Goal: Task Accomplishment & Management: Use online tool/utility

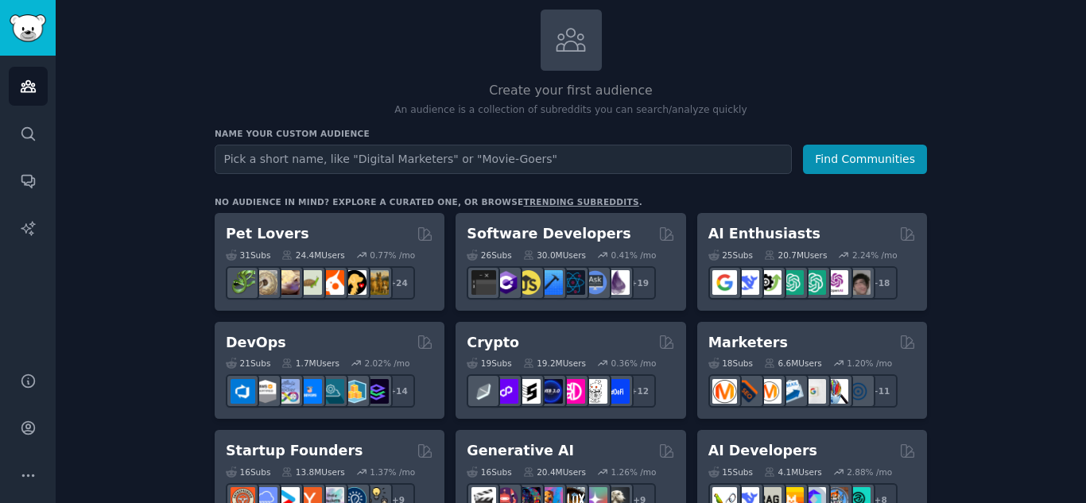
scroll to position [122, 0]
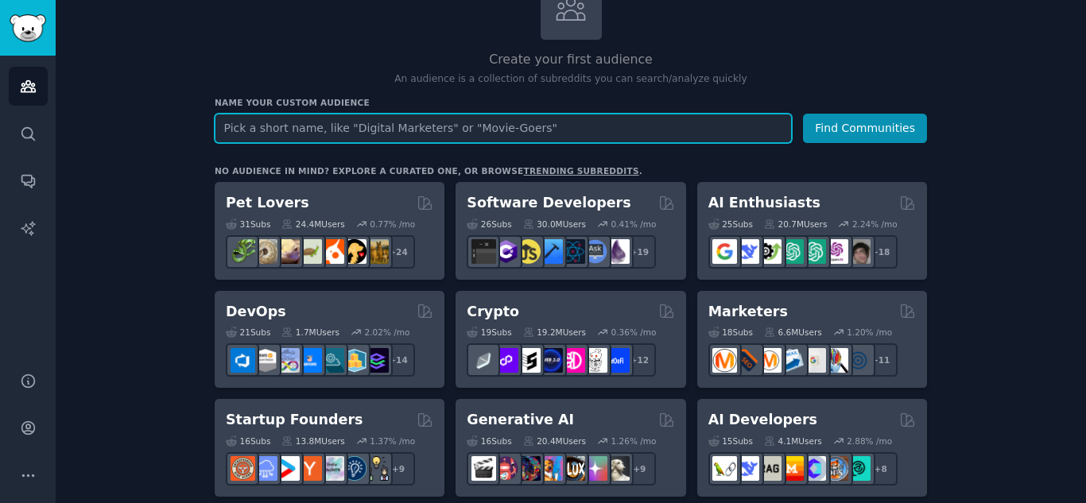
click at [650, 124] on input "text" at bounding box center [503, 128] width 577 height 29
paste input "sostenibilità PMI"
type input "sostenibilità PMI"
click at [803, 114] on button "Find Communities" at bounding box center [865, 128] width 124 height 29
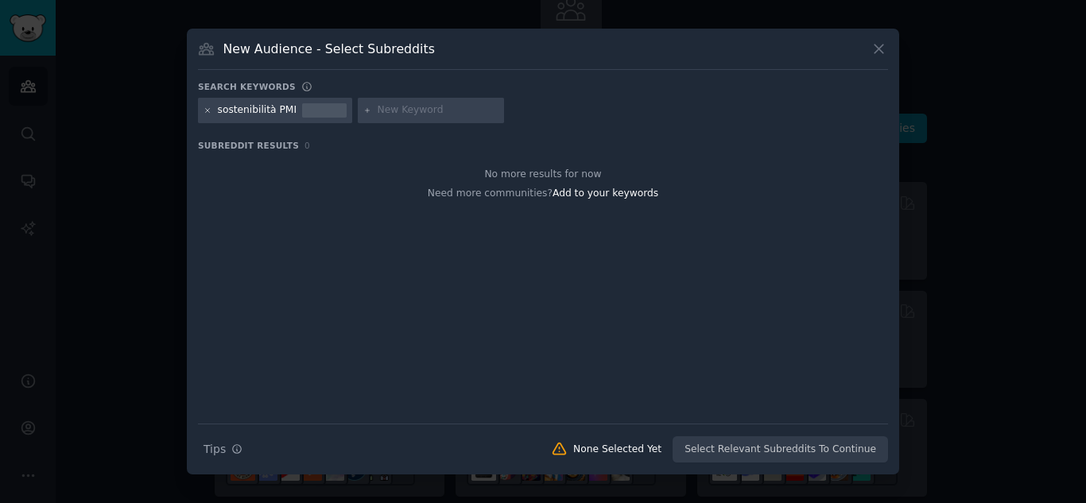
click at [204, 109] on icon at bounding box center [208, 111] width 9 height 9
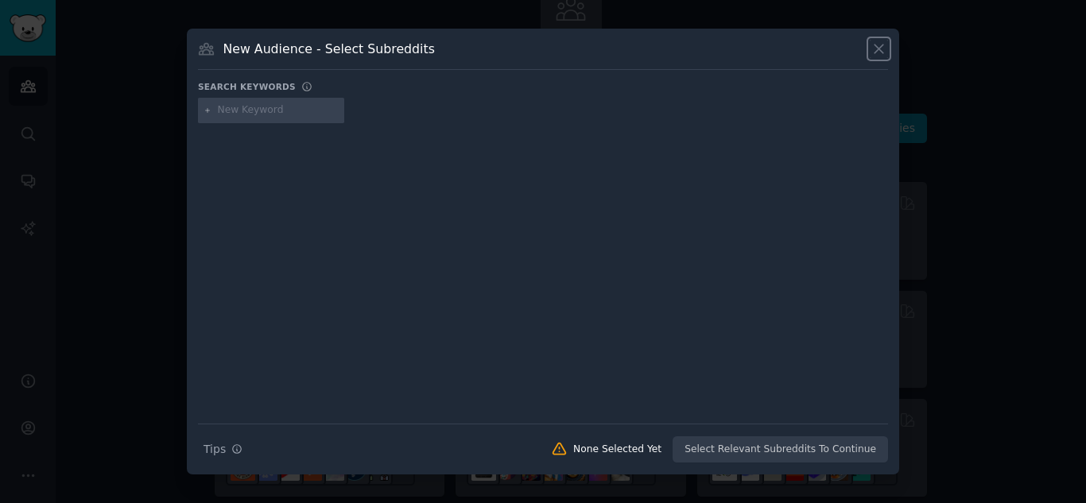
click at [877, 56] on icon at bounding box center [879, 49] width 17 height 17
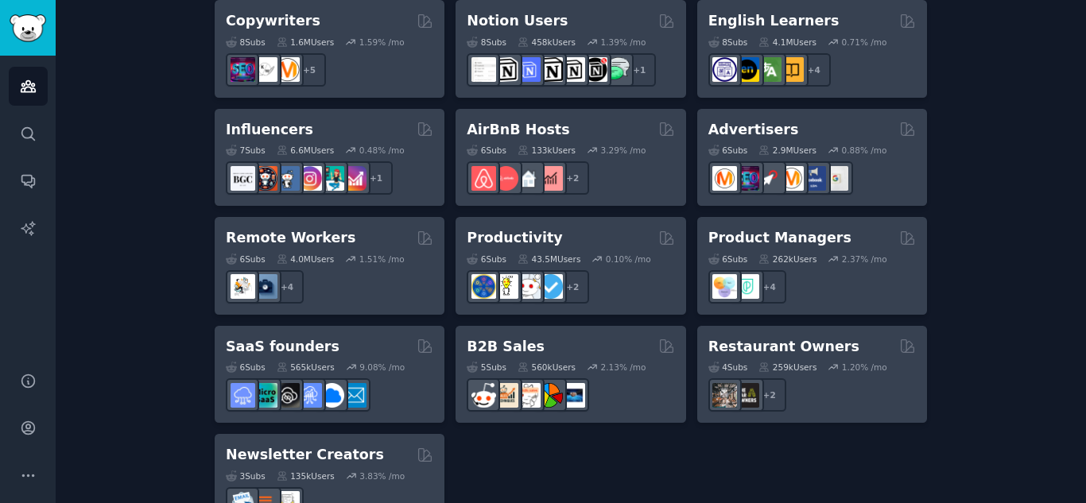
scroll to position [1331, 0]
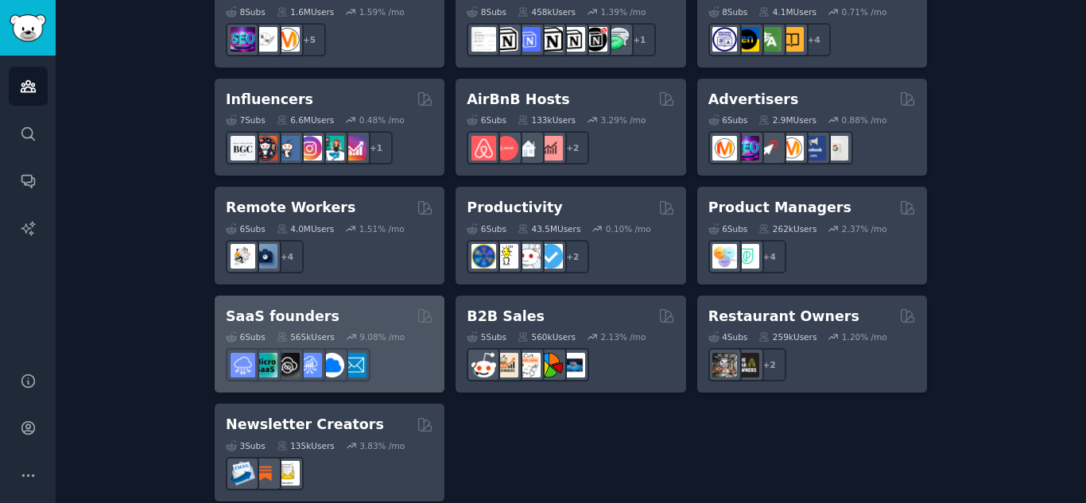
click at [400, 332] on div "6 Sub s 565k Users 9.08 % /mo" at bounding box center [330, 337] width 208 height 11
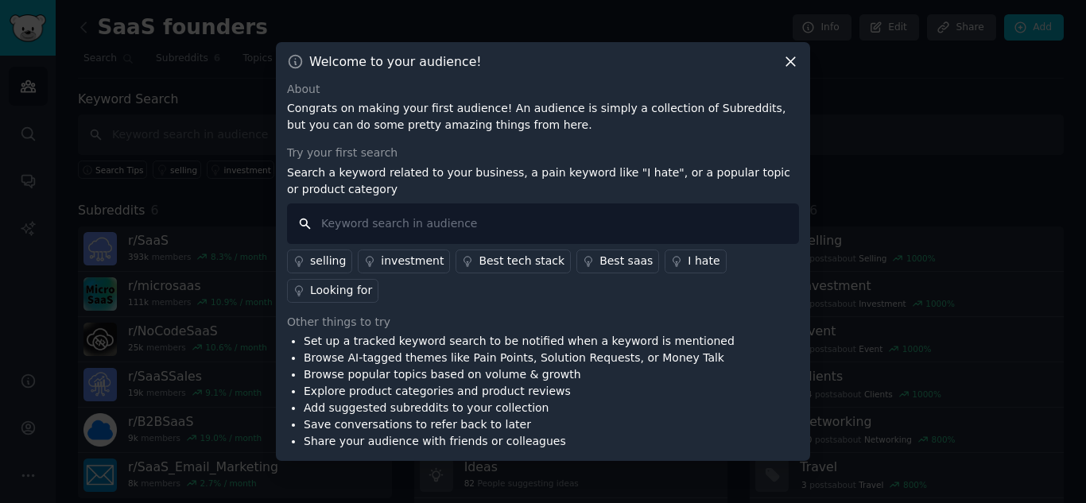
click at [412, 231] on input "text" at bounding box center [543, 224] width 512 height 41
type input "sostenibility"
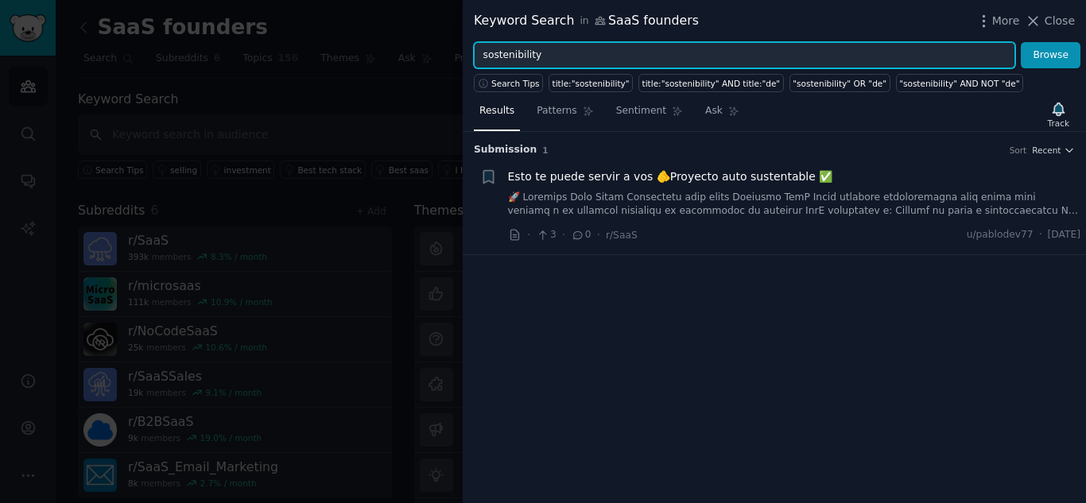
click at [550, 60] on input "sostenibility" at bounding box center [745, 55] width 542 height 27
click at [1021, 42] on button "Browse" at bounding box center [1051, 55] width 60 height 27
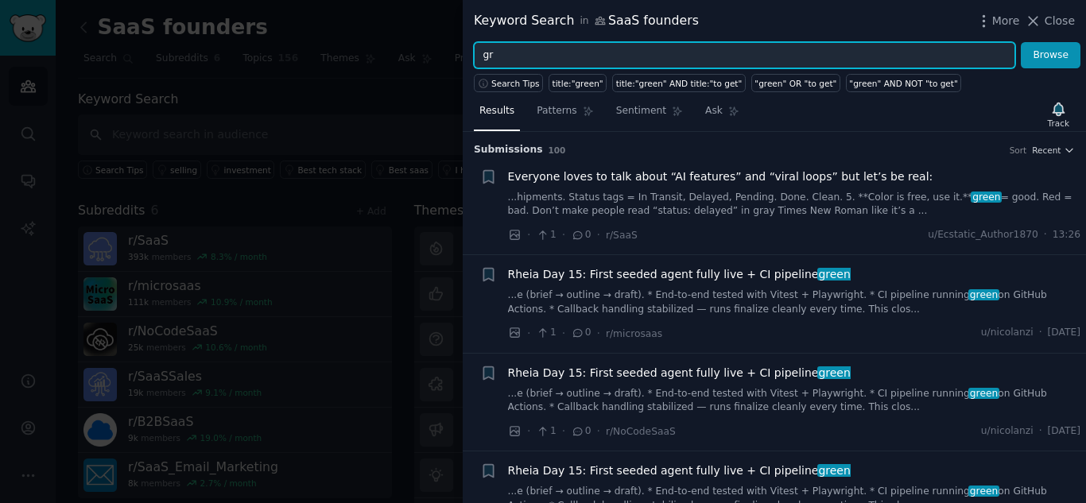
type input "g"
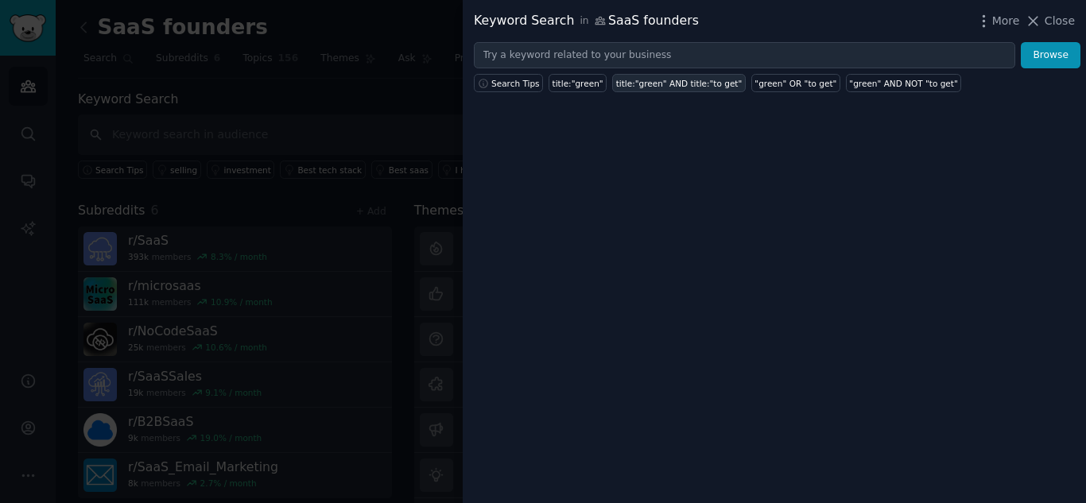
click at [655, 85] on div "title:"green" AND title:"to get"" at bounding box center [679, 83] width 126 height 11
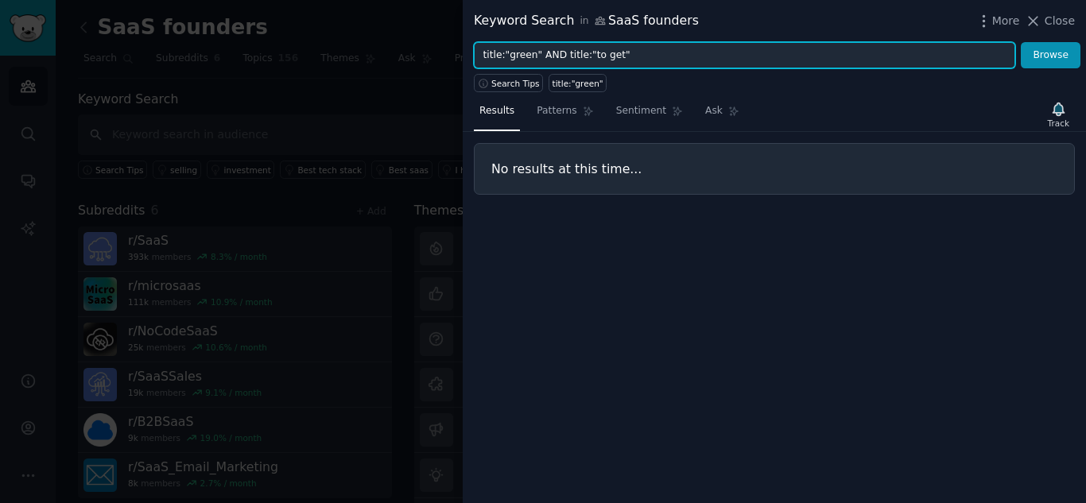
click at [620, 52] on input "title:"green" AND title:"to get"" at bounding box center [745, 55] width 542 height 27
click at [1021, 42] on button "Browse" at bounding box center [1051, 55] width 60 height 27
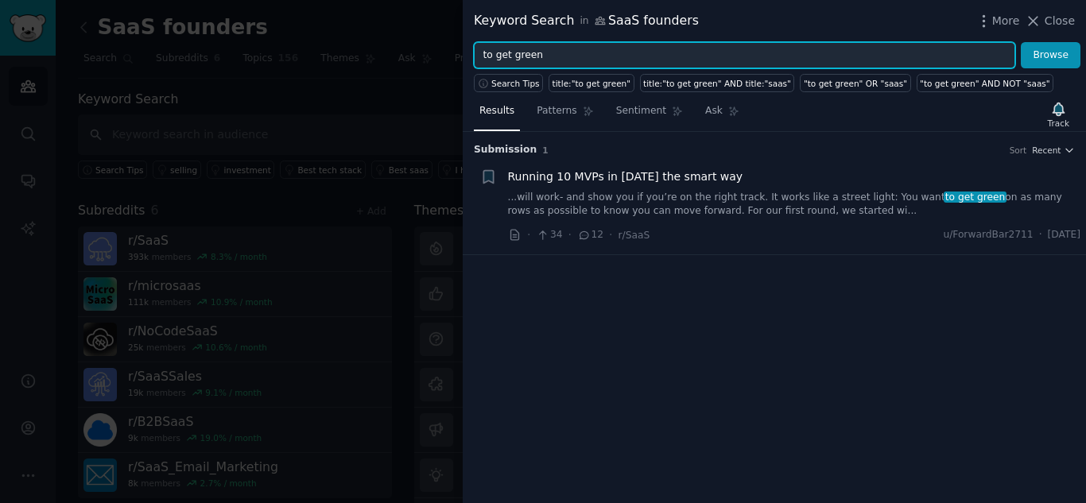
click at [479, 56] on input "to get green" at bounding box center [745, 55] width 542 height 27
type input "saas to get green"
click at [1021, 42] on button "Browse" at bounding box center [1051, 55] width 60 height 27
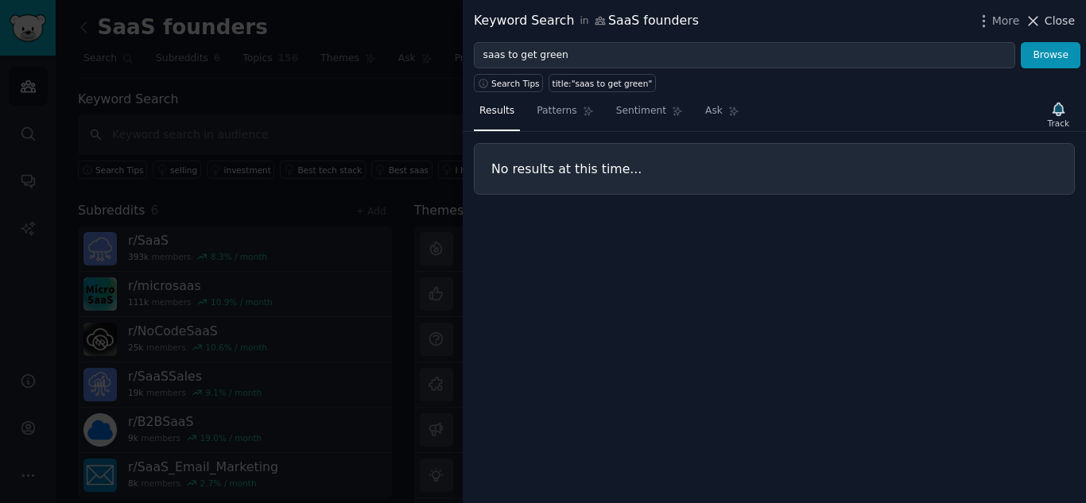
click at [1046, 18] on button "Close" at bounding box center [1050, 21] width 50 height 17
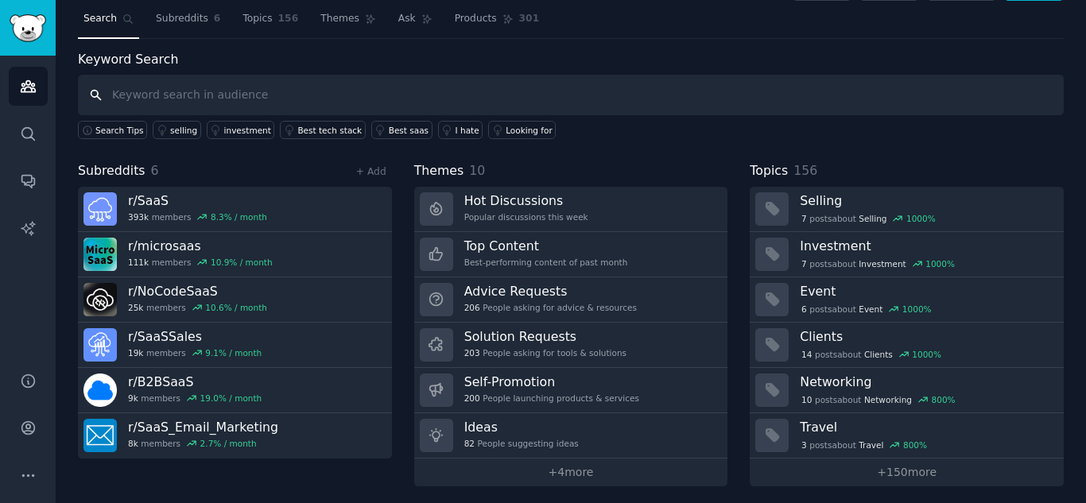
scroll to position [45, 0]
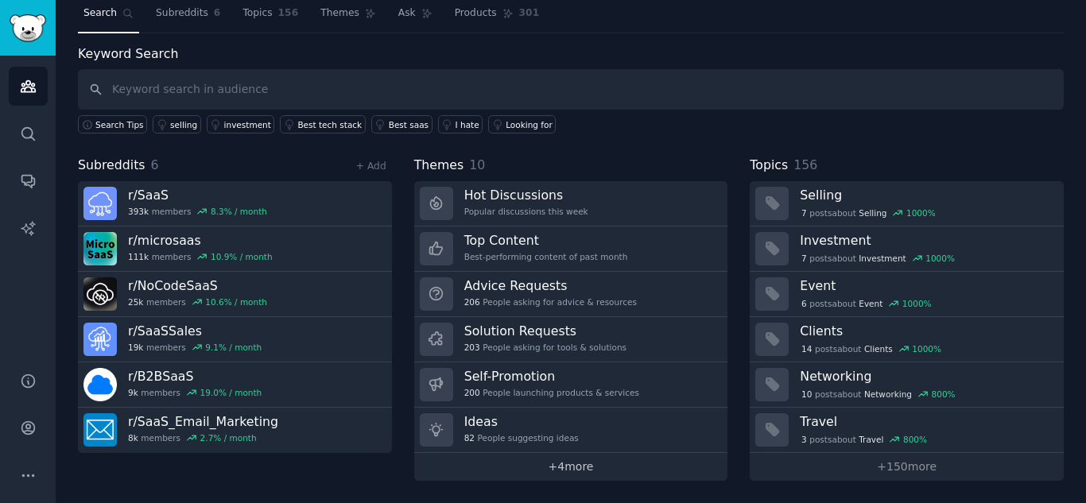
click at [604, 465] on link "+ 4 more" at bounding box center [571, 467] width 314 height 28
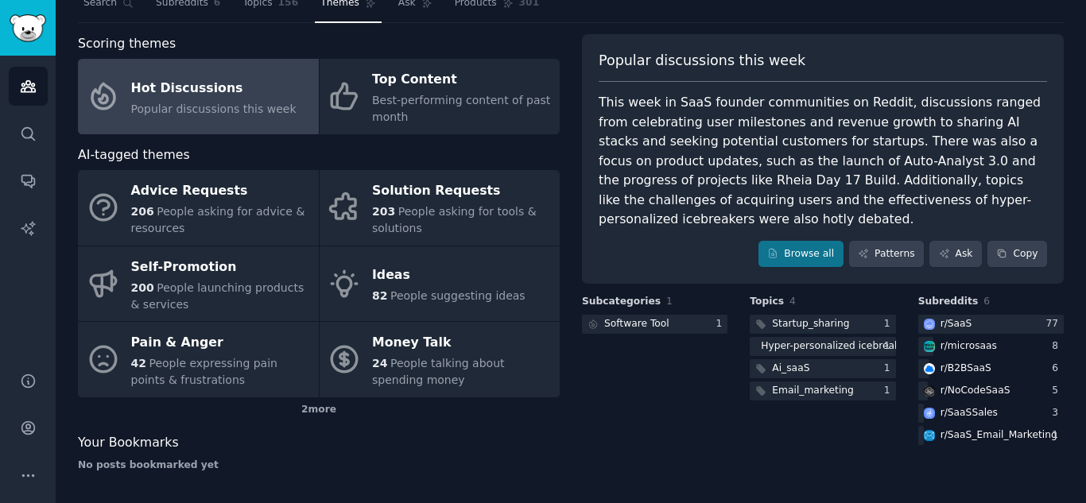
scroll to position [58, 0]
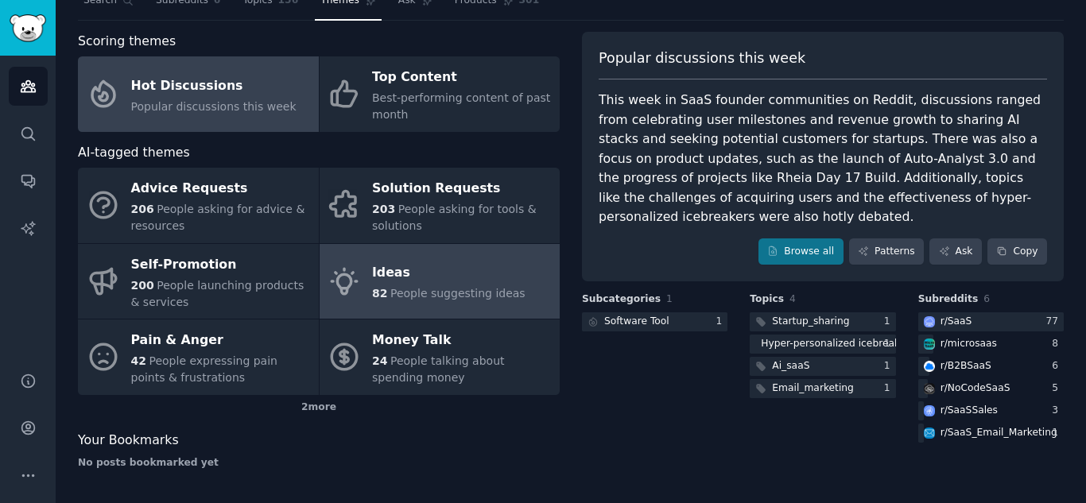
click at [511, 281] on link "Ideas 82 People suggesting ideas" at bounding box center [440, 282] width 241 height 76
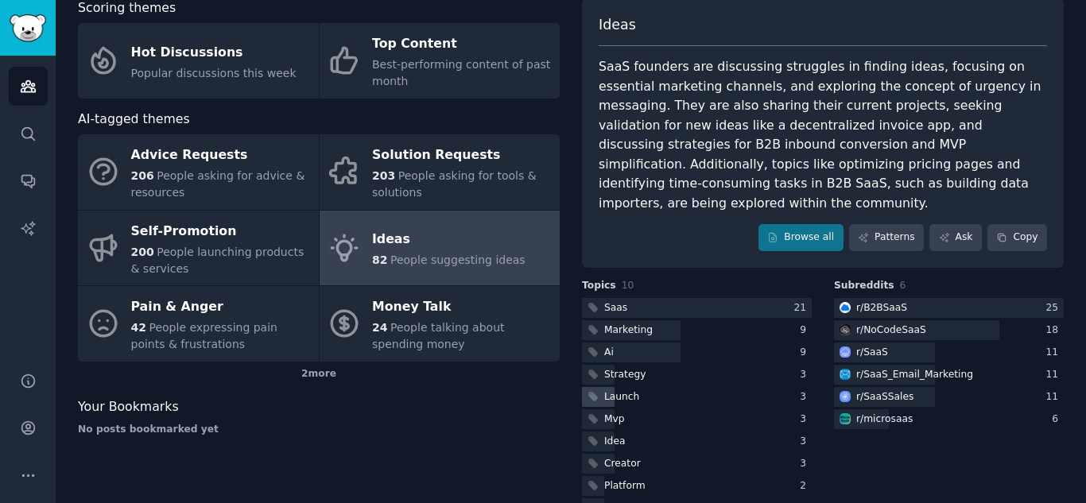
scroll to position [112, 0]
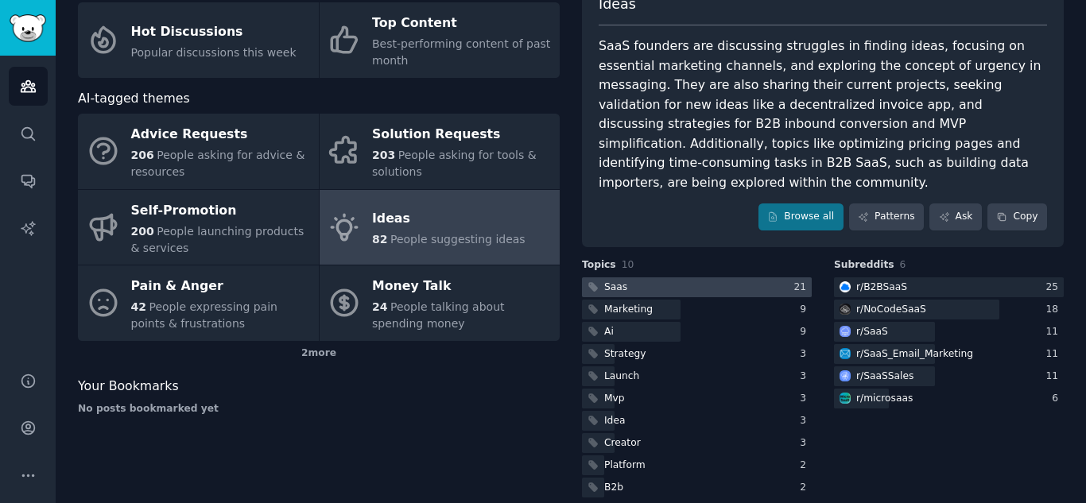
click at [707, 278] on div at bounding box center [697, 288] width 230 height 20
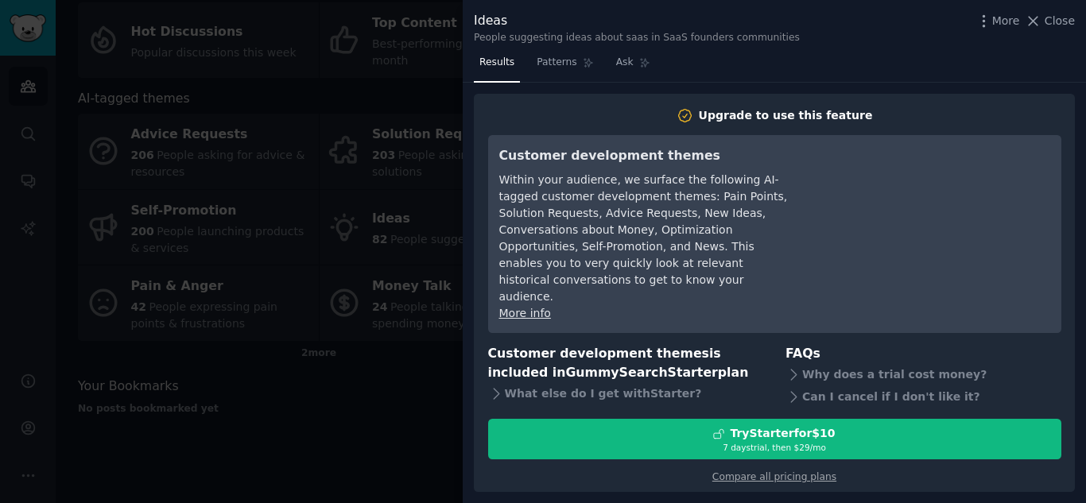
click at [414, 398] on div at bounding box center [543, 251] width 1086 height 503
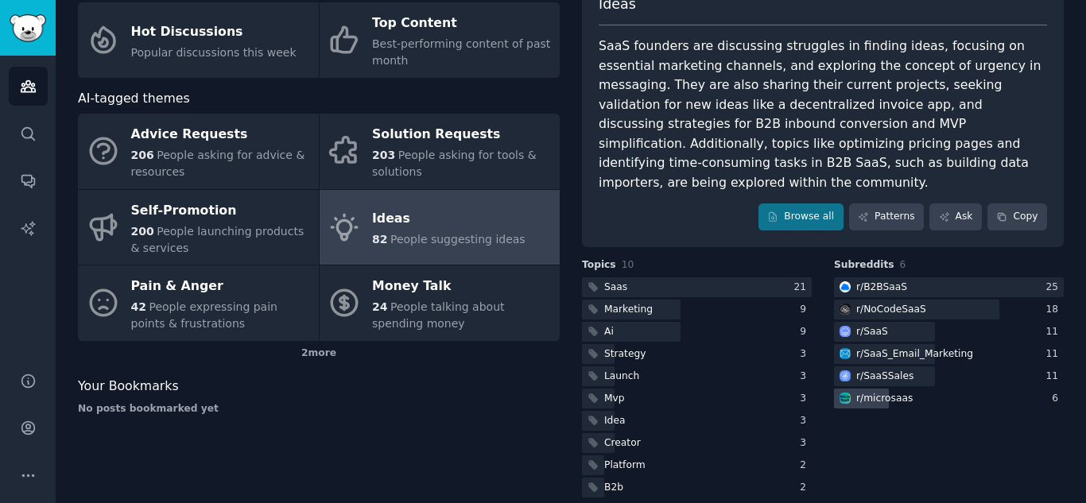
click at [900, 392] on div "r/ microsaas" at bounding box center [885, 399] width 56 height 14
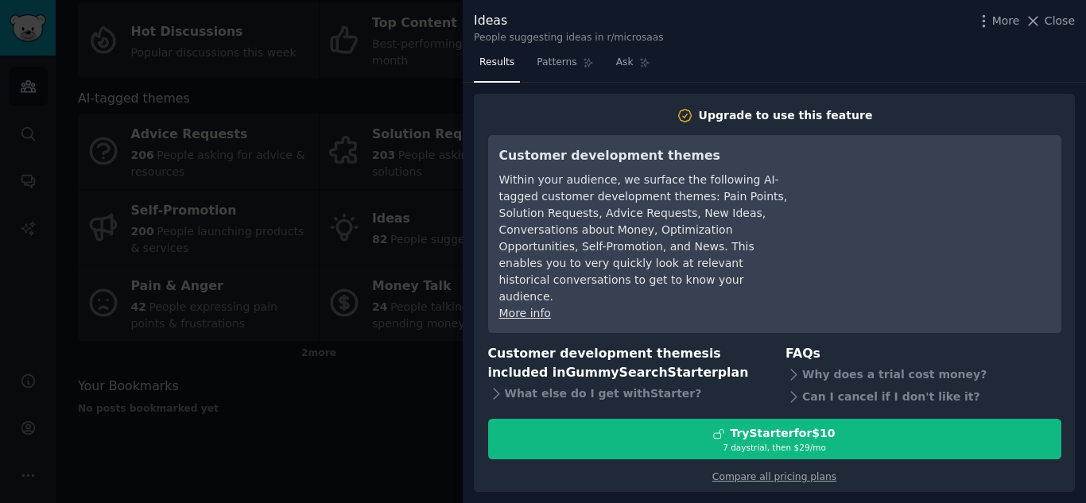
click at [372, 441] on div at bounding box center [543, 251] width 1086 height 503
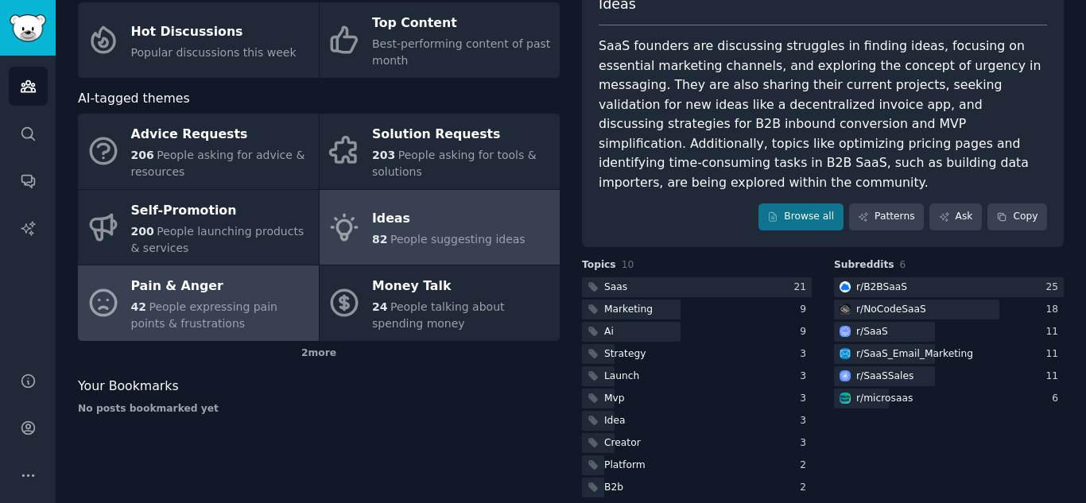
click at [254, 304] on span "People expressing pain points & frustrations" at bounding box center [204, 315] width 146 height 29
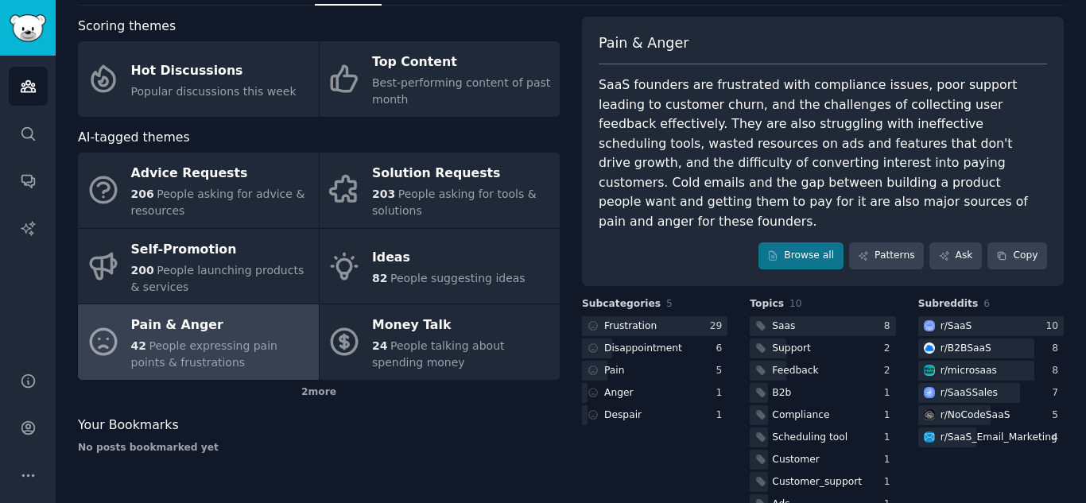
scroll to position [73, 0]
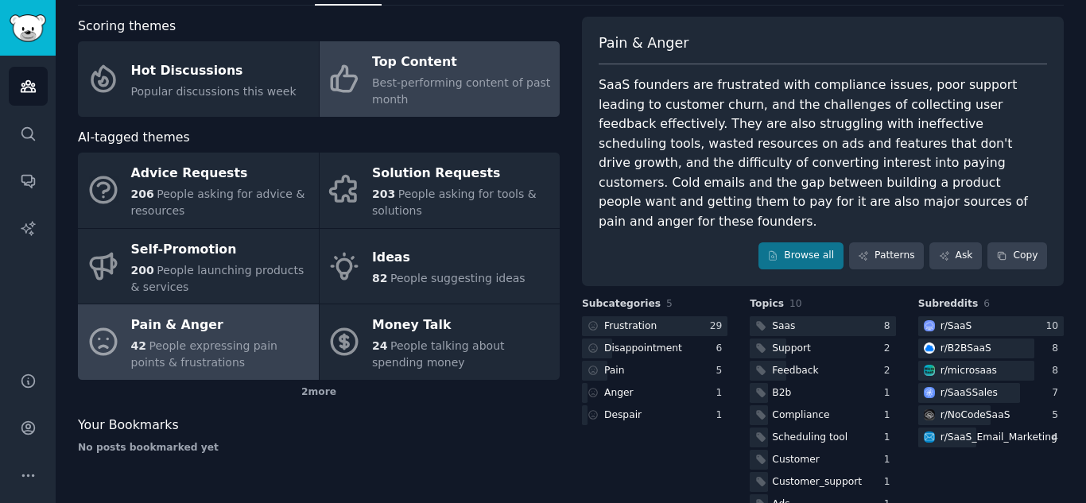
click at [435, 94] on div "Best-performing content of past month" at bounding box center [462, 91] width 180 height 33
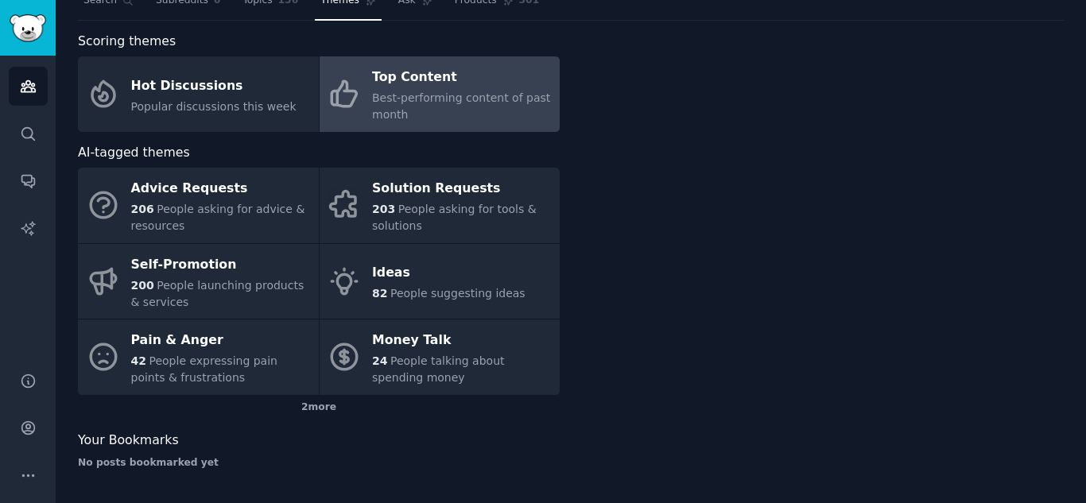
scroll to position [58, 0]
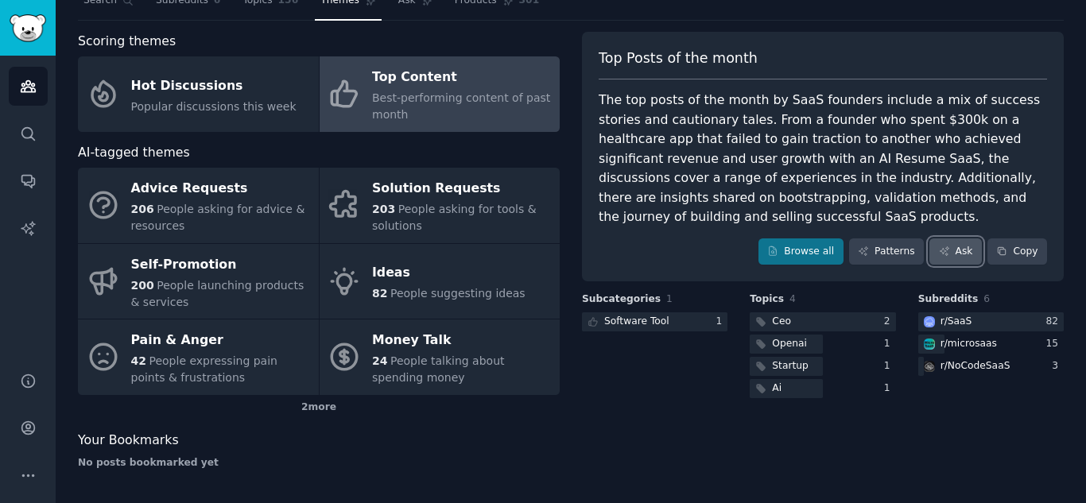
click at [969, 239] on link "Ask" at bounding box center [956, 252] width 52 height 27
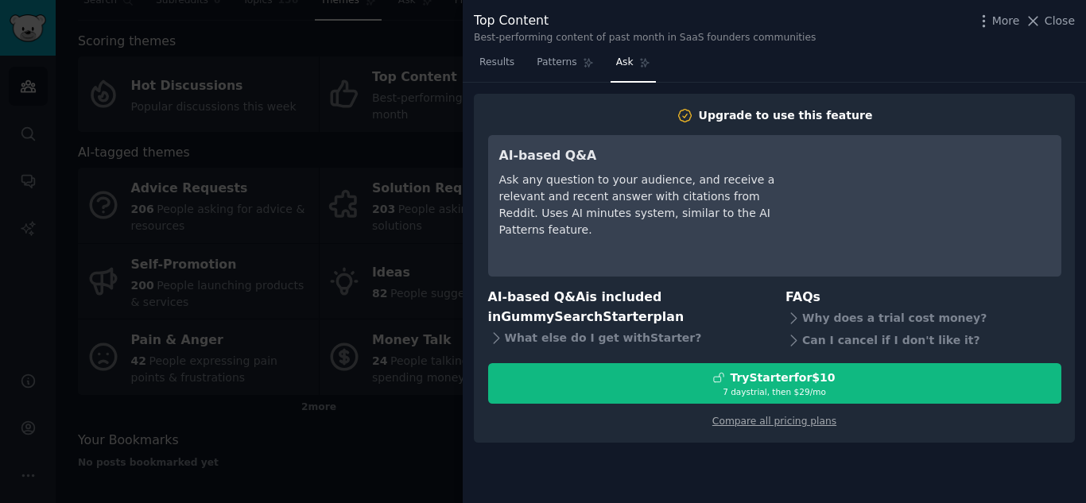
click at [414, 437] on div at bounding box center [543, 251] width 1086 height 503
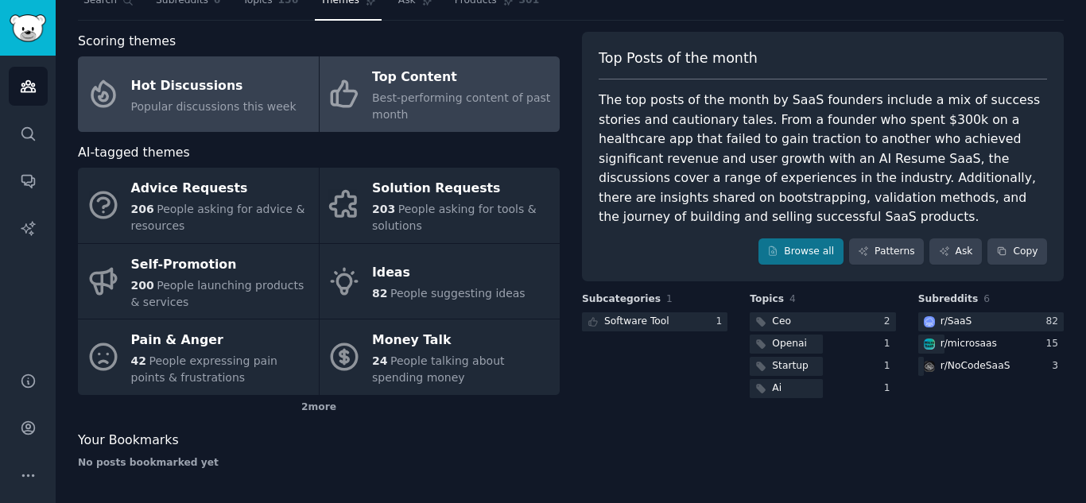
click at [273, 103] on span "Popular discussions this week" at bounding box center [213, 106] width 165 height 13
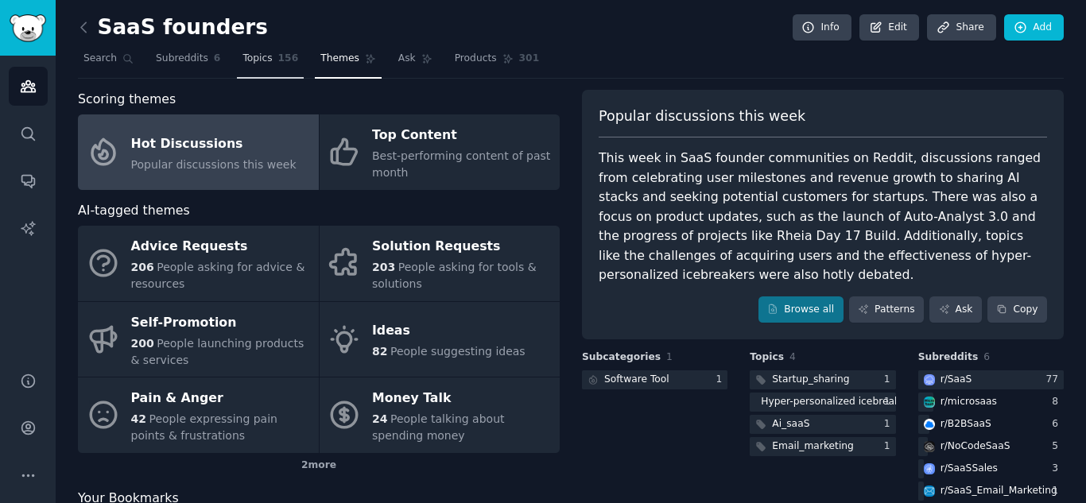
click at [248, 65] on span "Topics" at bounding box center [257, 59] width 29 height 14
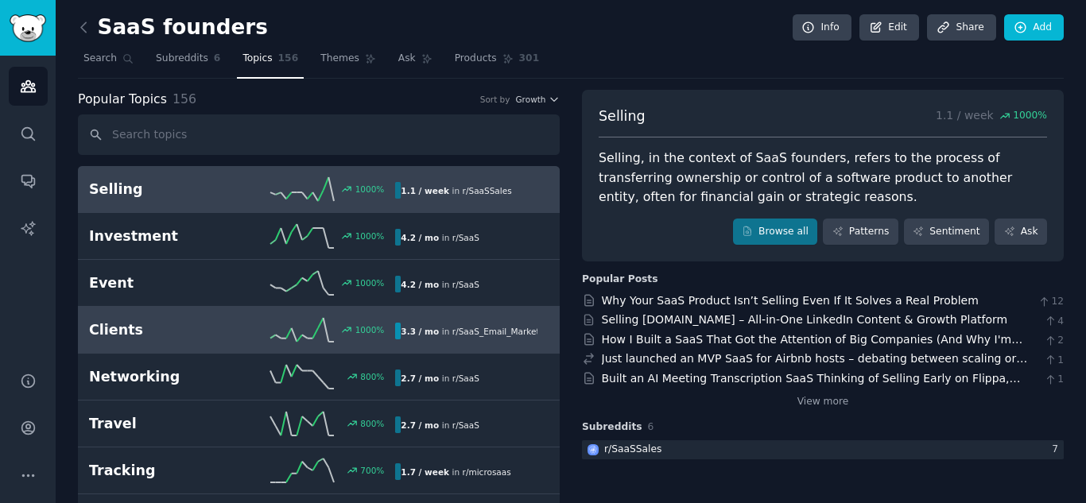
click at [235, 336] on h2 "Clients" at bounding box center [166, 331] width 154 height 20
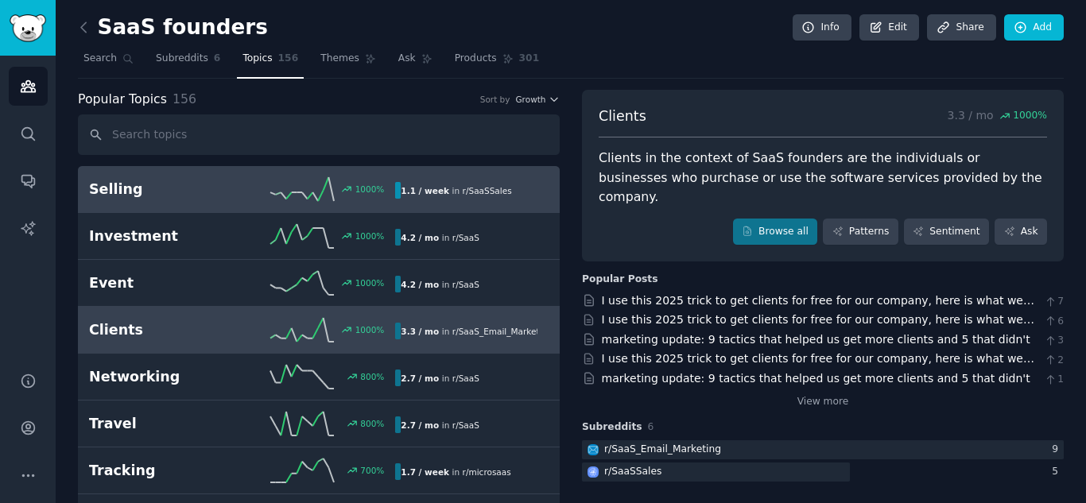
click at [246, 204] on link "Selling 1000 % 1.1 / week in r/ SaaSSales" at bounding box center [319, 189] width 482 height 47
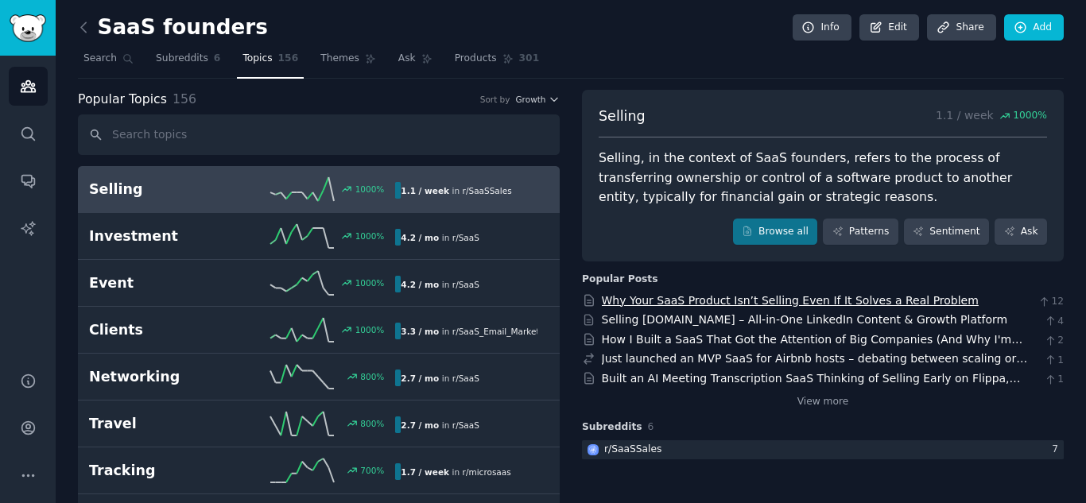
click at [633, 306] on link "Why Your SaaS Product Isn’t Selling Even If It Solves a Real Problem" at bounding box center [790, 300] width 377 height 13
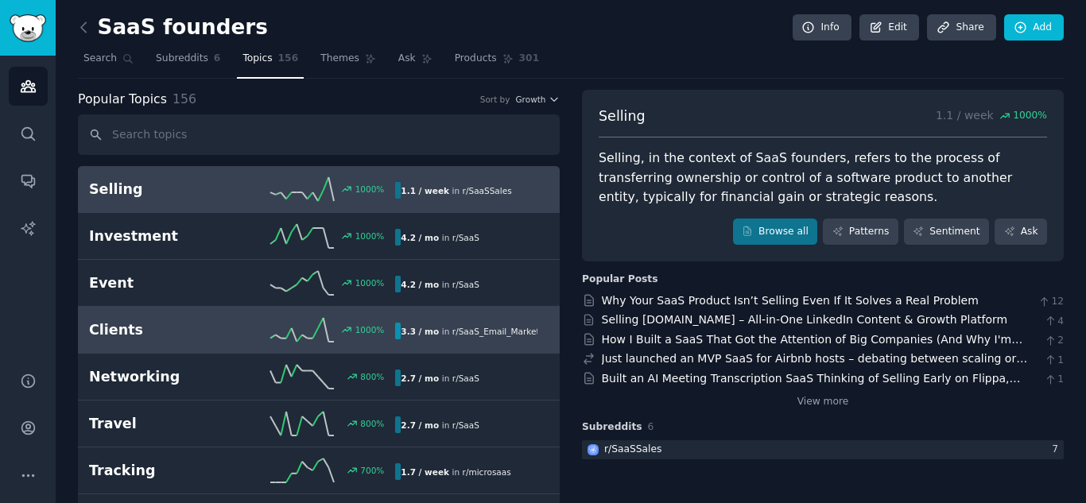
click at [231, 334] on h2 "Clients" at bounding box center [166, 331] width 154 height 20
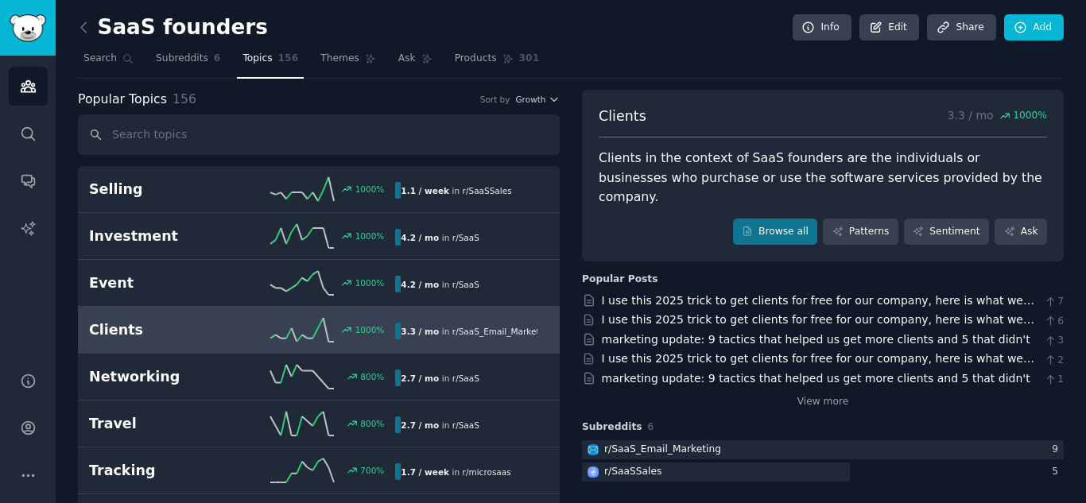
scroll to position [43, 0]
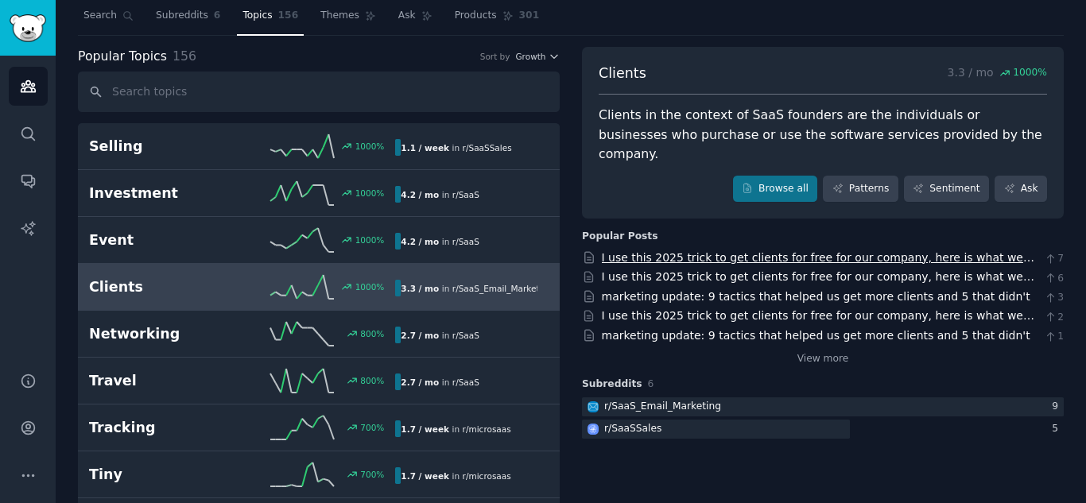
click at [915, 251] on link "I use this 2025 trick to get clients for free for our company, here is what we …" at bounding box center [818, 265] width 433 height 29
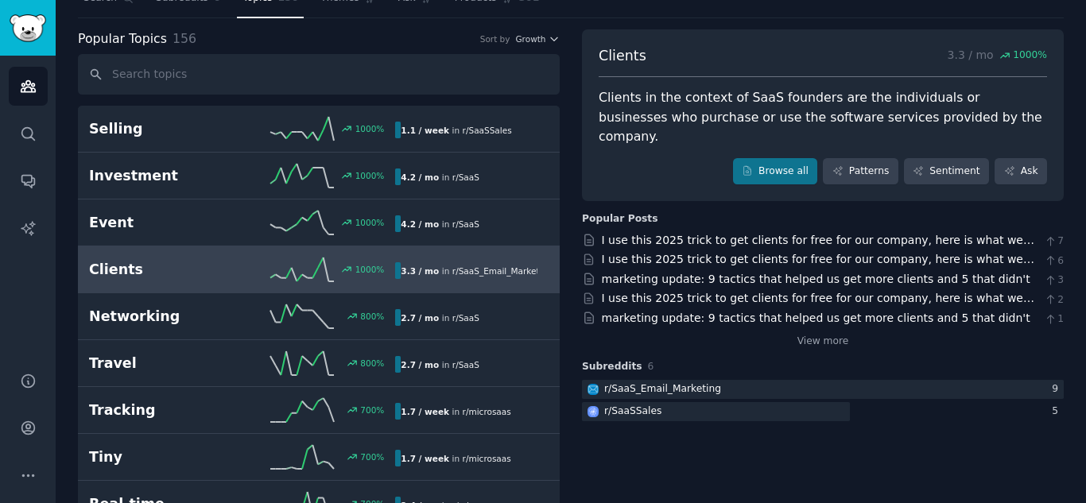
scroll to position [0, 0]
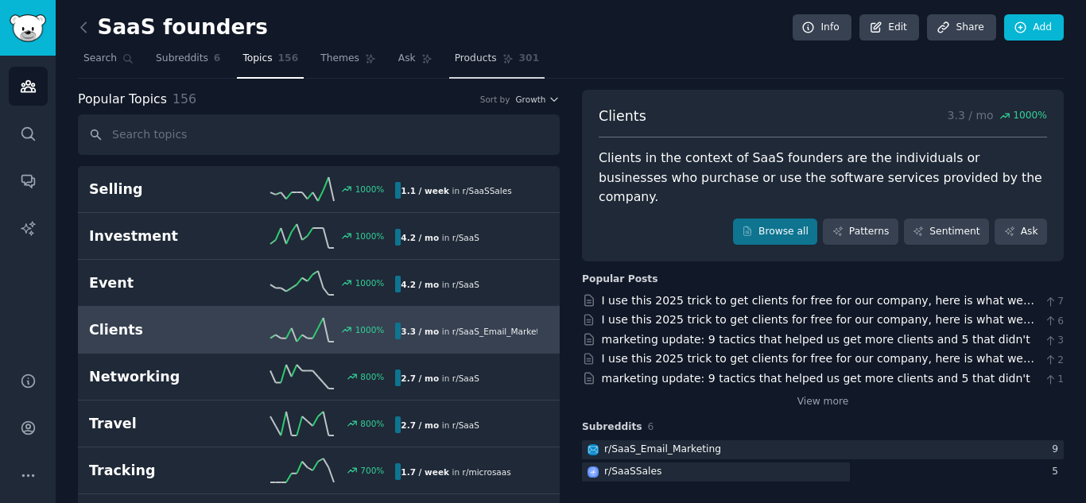
click at [503, 63] on icon at bounding box center [507, 59] width 9 height 9
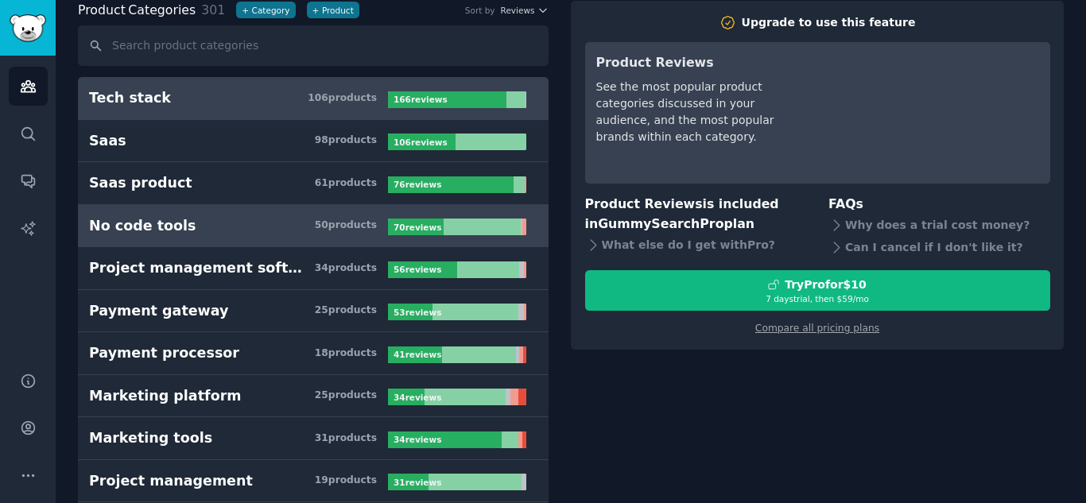
scroll to position [81, 0]
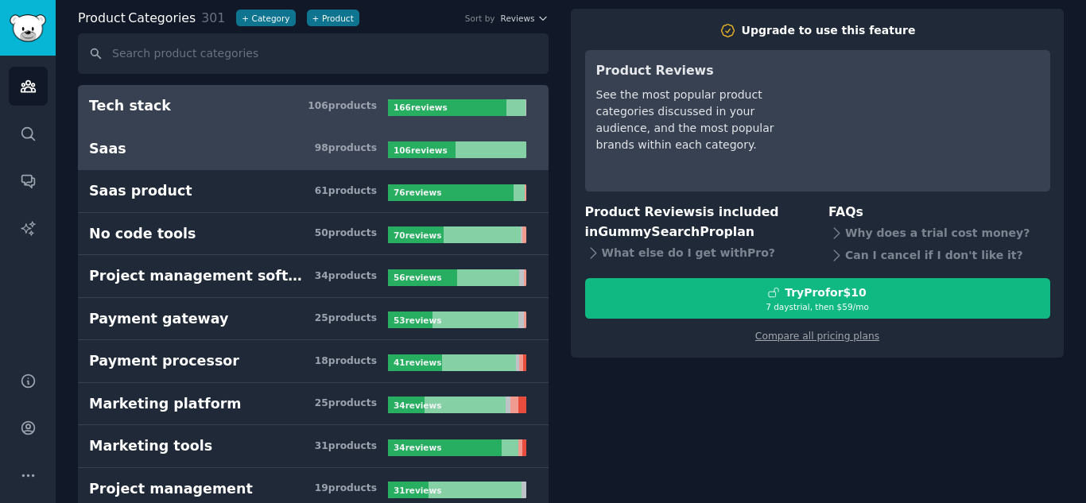
click at [258, 128] on link "Saas 98 product s 106 review s" at bounding box center [313, 149] width 471 height 43
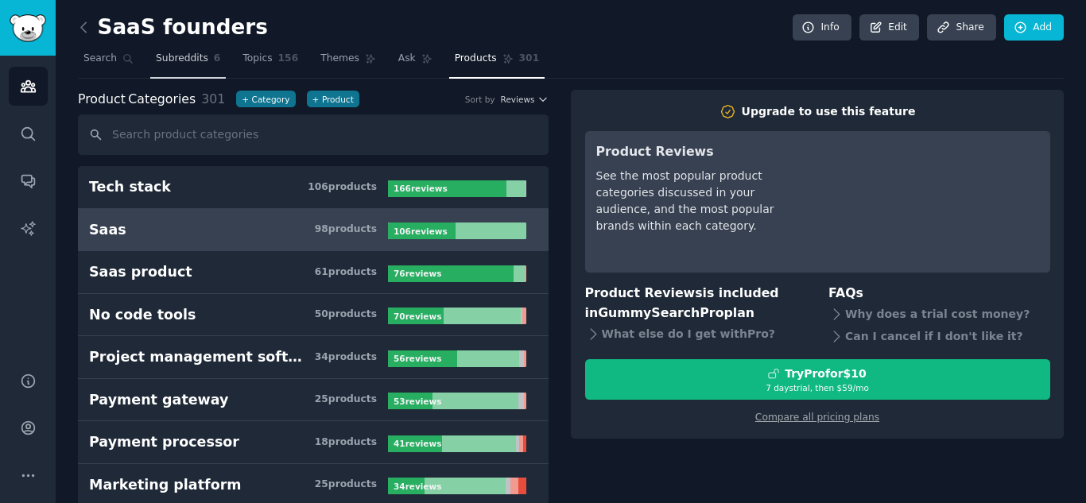
click at [170, 52] on span "Subreddits" at bounding box center [182, 59] width 52 height 14
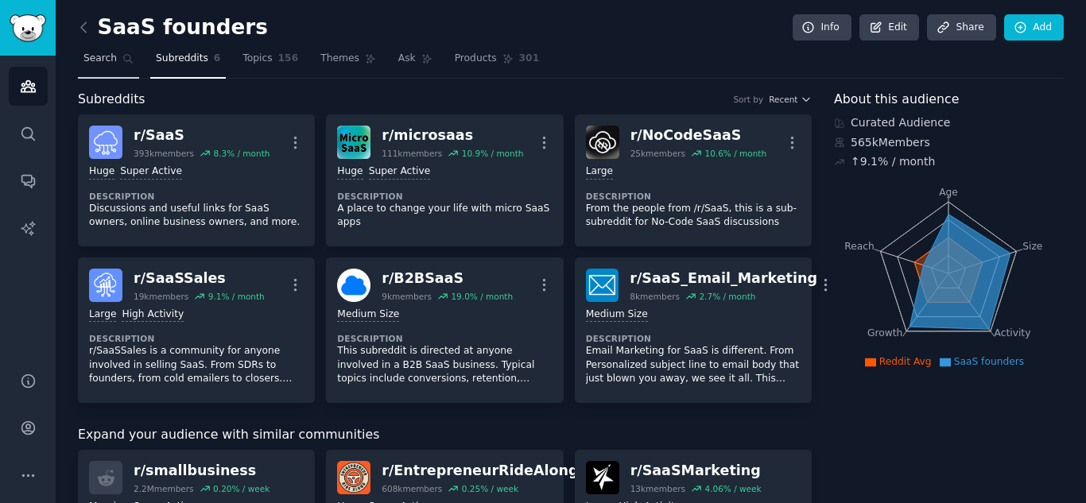
click at [99, 52] on span "Search" at bounding box center [100, 59] width 33 height 14
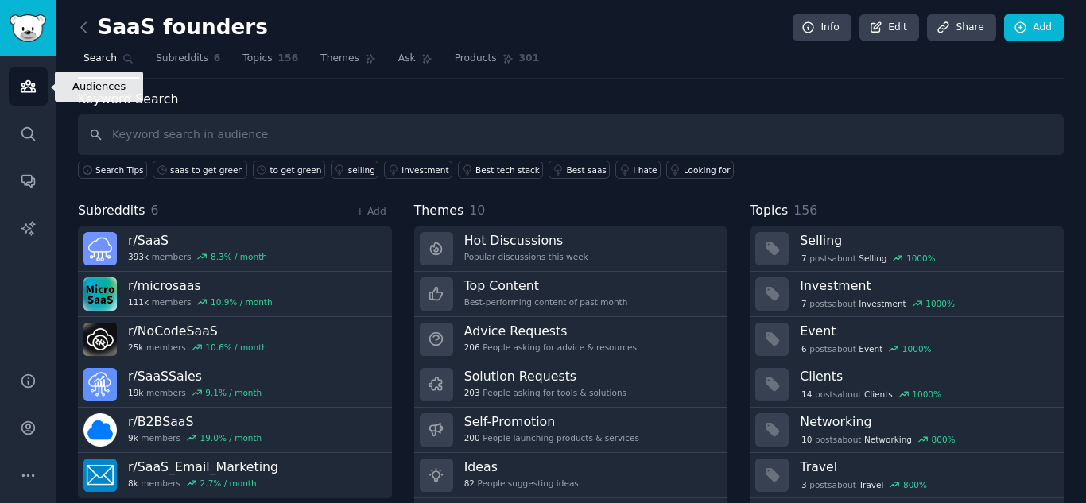
click at [28, 94] on icon "Sidebar" at bounding box center [28, 86] width 17 height 17
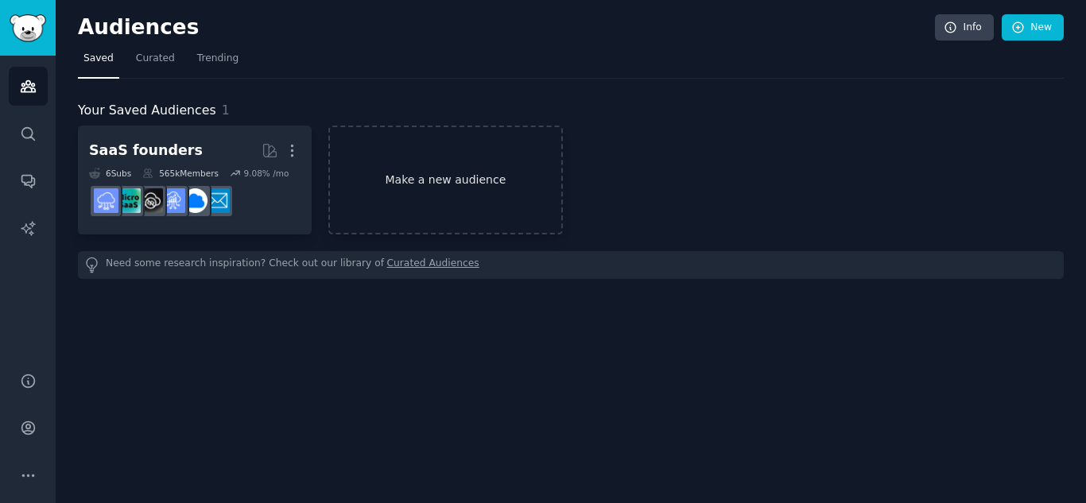
click at [475, 167] on link "Make a new audience" at bounding box center [445, 180] width 234 height 109
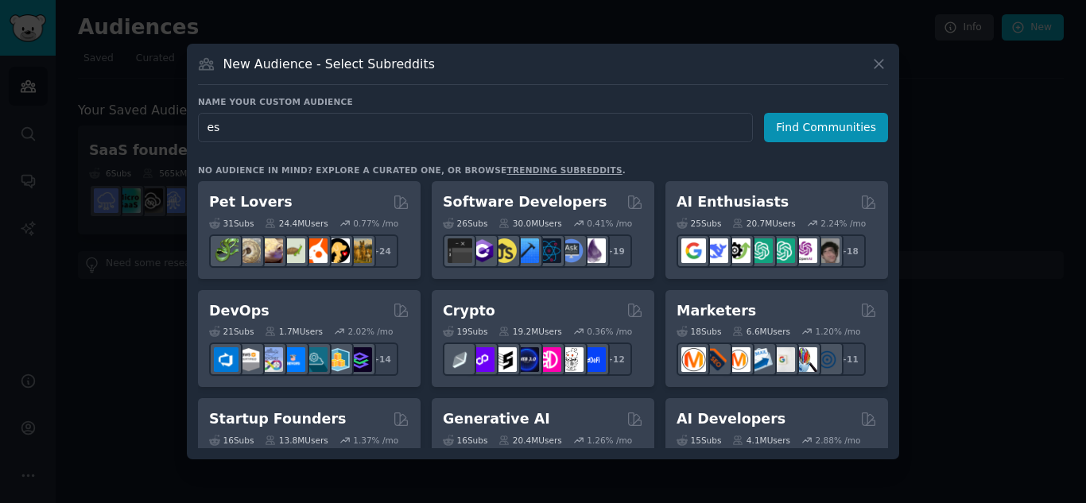
type input "esg"
click button "Find Communities" at bounding box center [826, 127] width 124 height 29
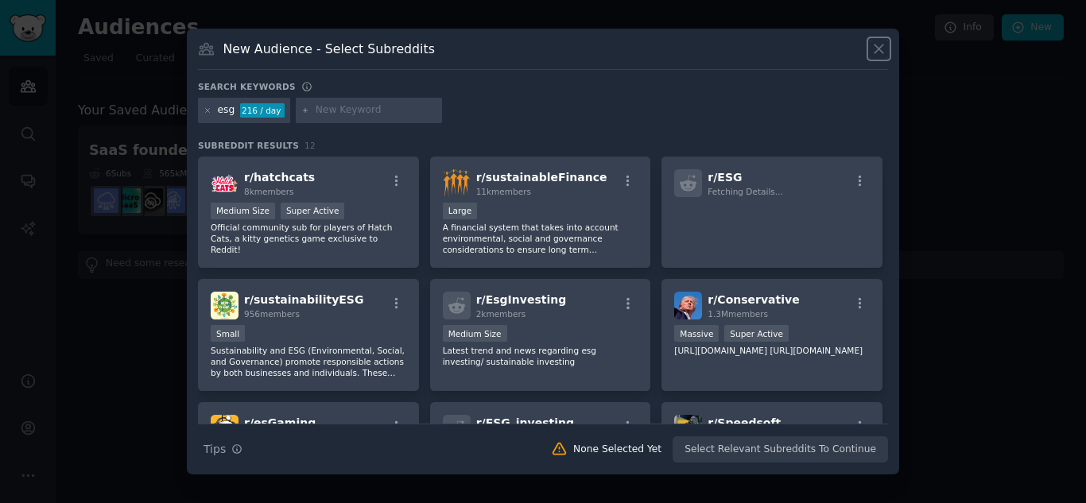
click at [880, 48] on icon at bounding box center [879, 49] width 17 height 17
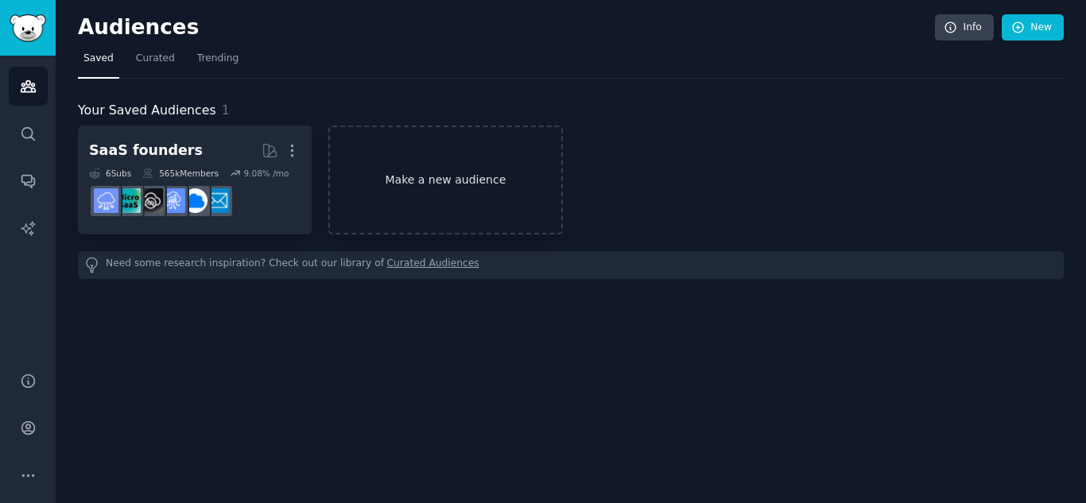
click at [457, 188] on link "Make a new audience" at bounding box center [445, 180] width 234 height 109
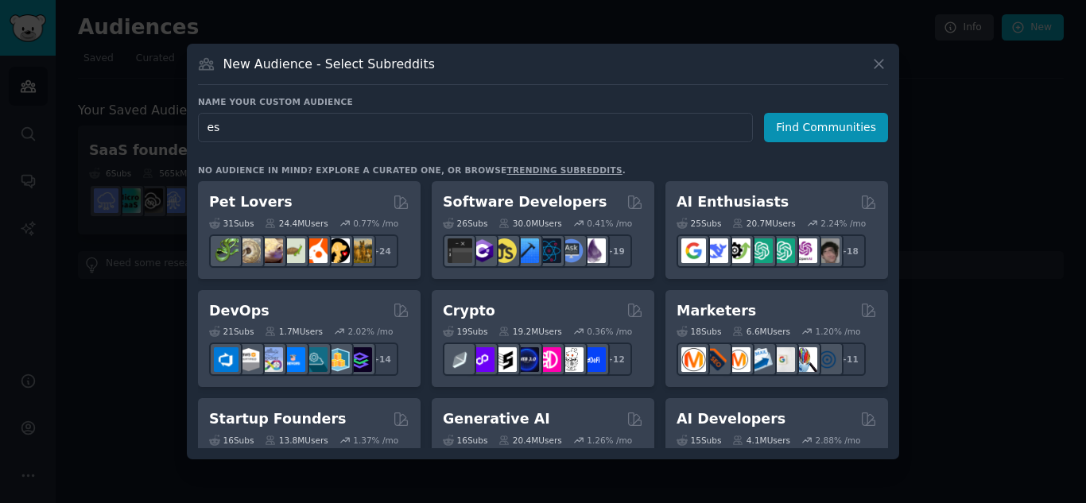
type input "esg"
click button "Find Communities" at bounding box center [826, 127] width 124 height 29
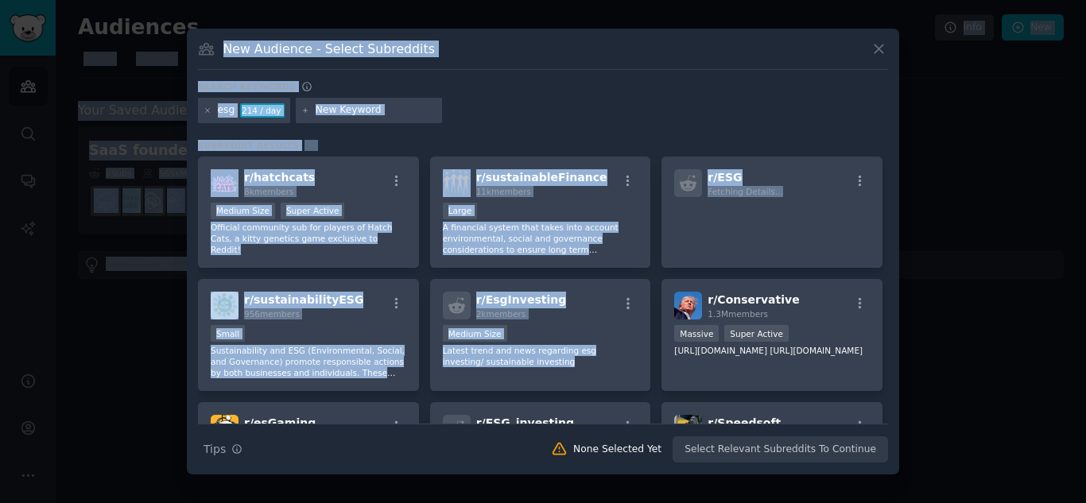
drag, startPoint x: 540, startPoint y: 282, endPoint x: 597, endPoint y: -52, distance: 338.8
click at [597, 0] on html "Audiences Audiences Search Conversations AI Reports Help Account More Audiences…" at bounding box center [543, 251] width 1086 height 503
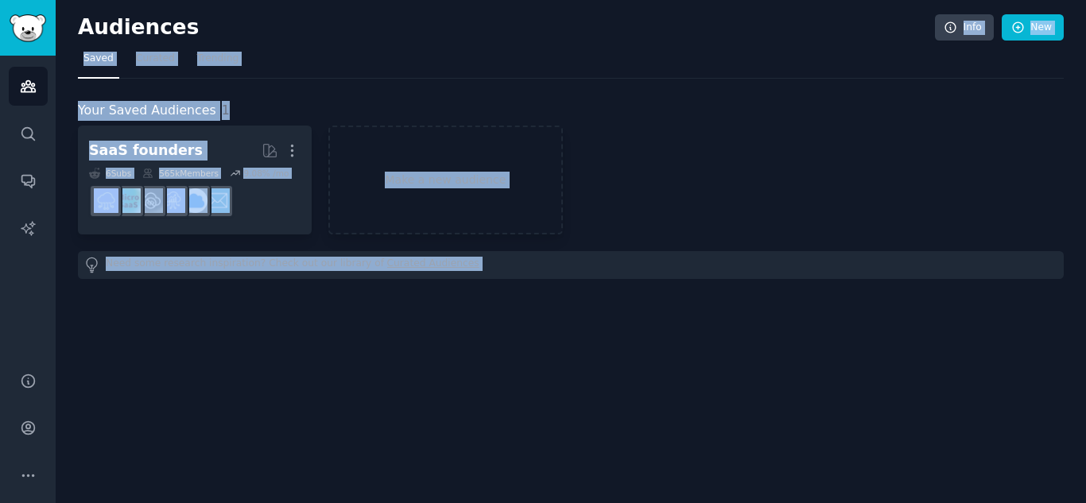
click at [818, 91] on div "Your Saved Audiences 1 SaaS founders More 6 Sub s 565k Members 9.08 % /mo Make …" at bounding box center [571, 179] width 986 height 200
